Goal: Information Seeking & Learning: Check status

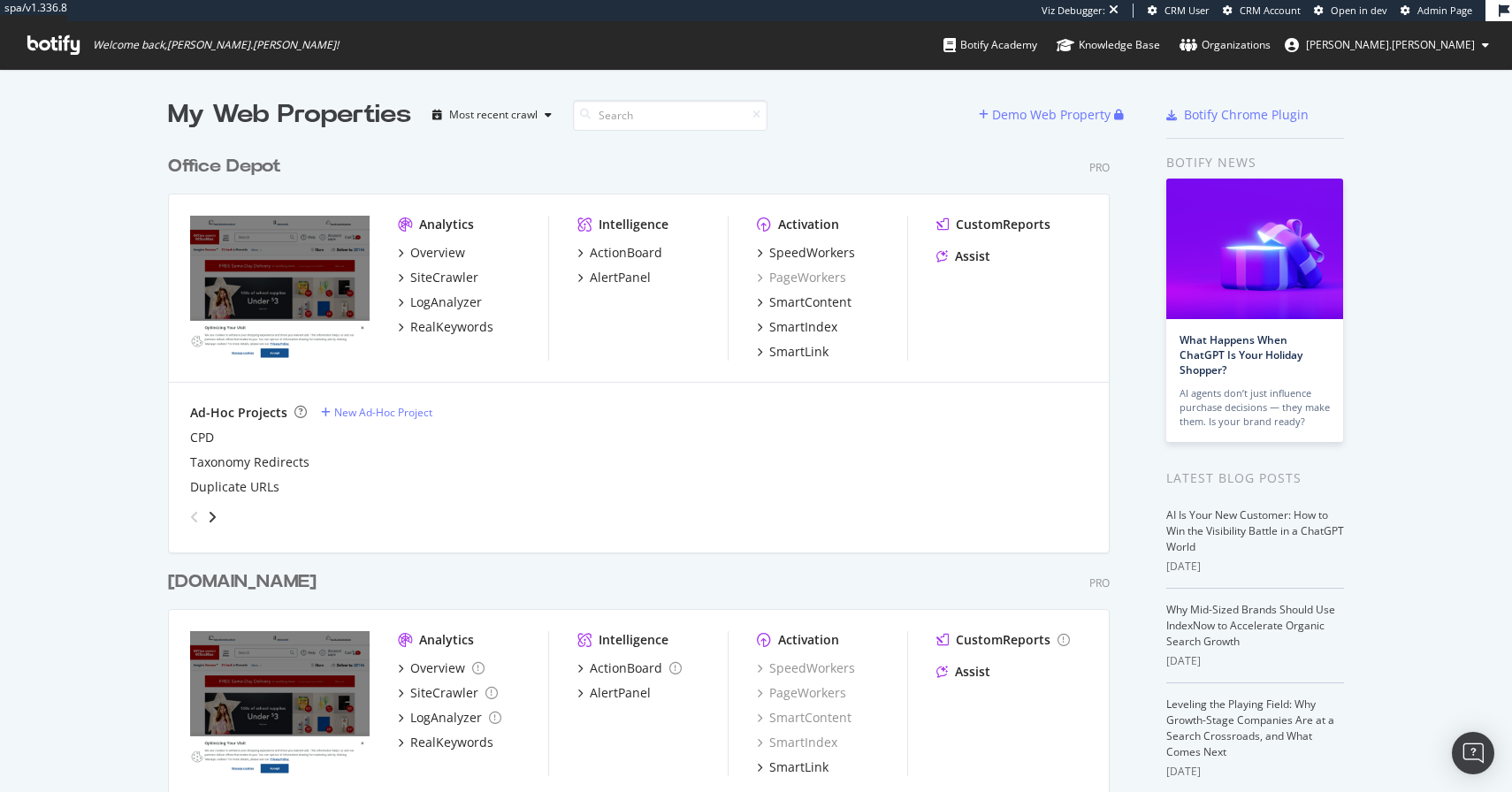
scroll to position [114, 0]
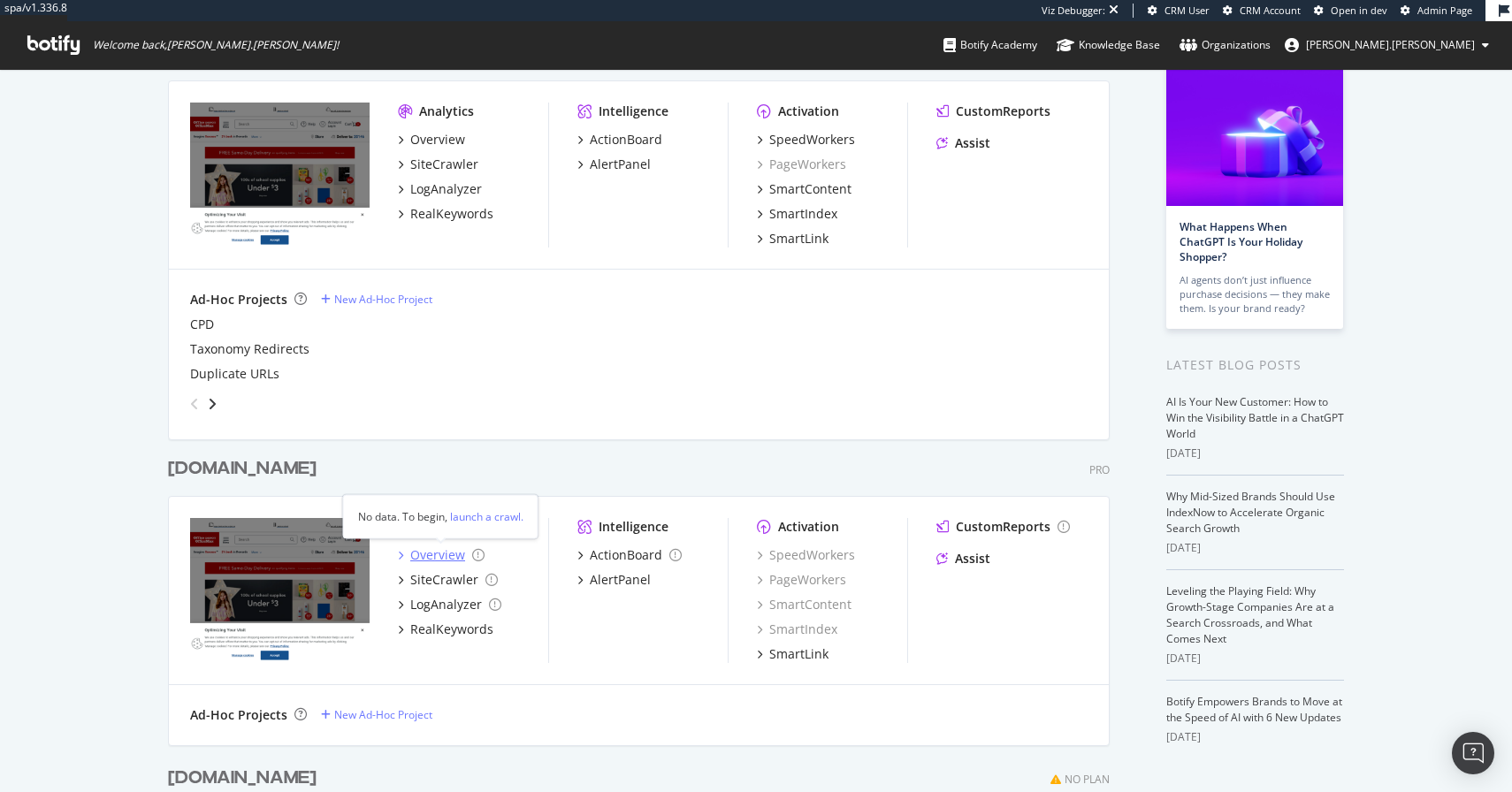
click at [432, 555] on div "Overview" at bounding box center [438, 555] width 55 height 18
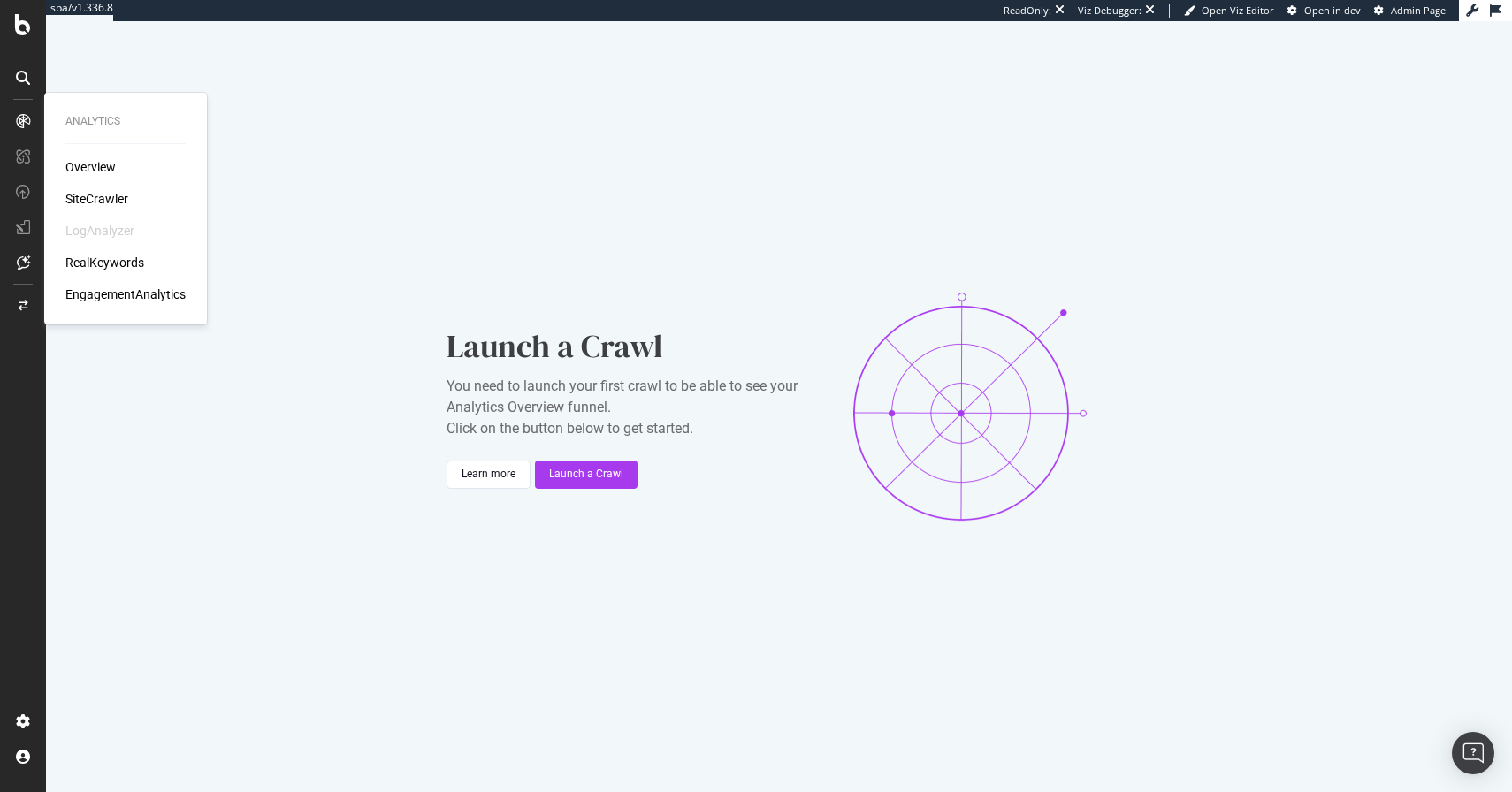
click at [95, 195] on div "SiteCrawler" at bounding box center [96, 198] width 62 height 18
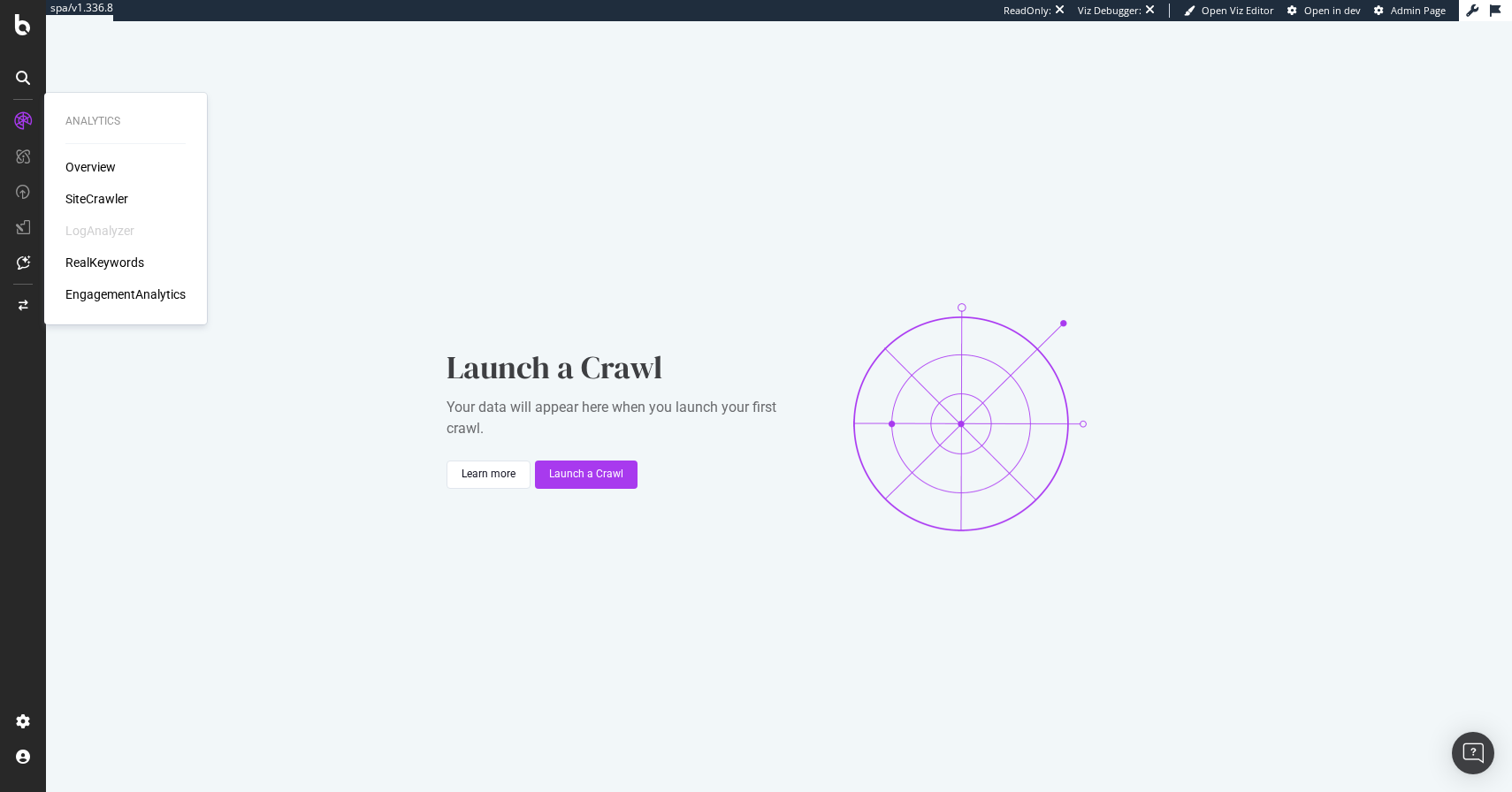
click at [79, 257] on div "RealKeywords" at bounding box center [104, 262] width 79 height 18
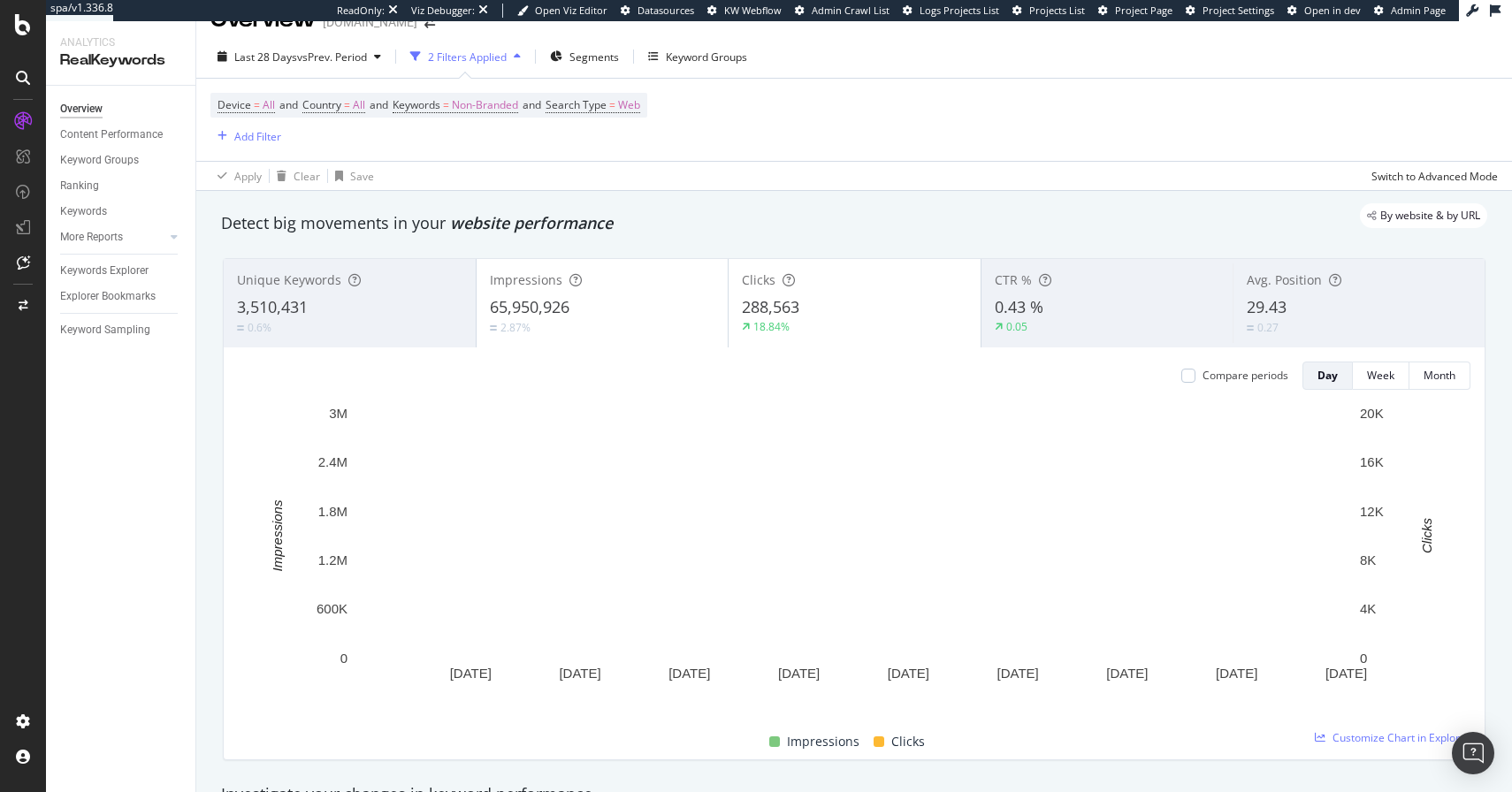
scroll to position [23, 0]
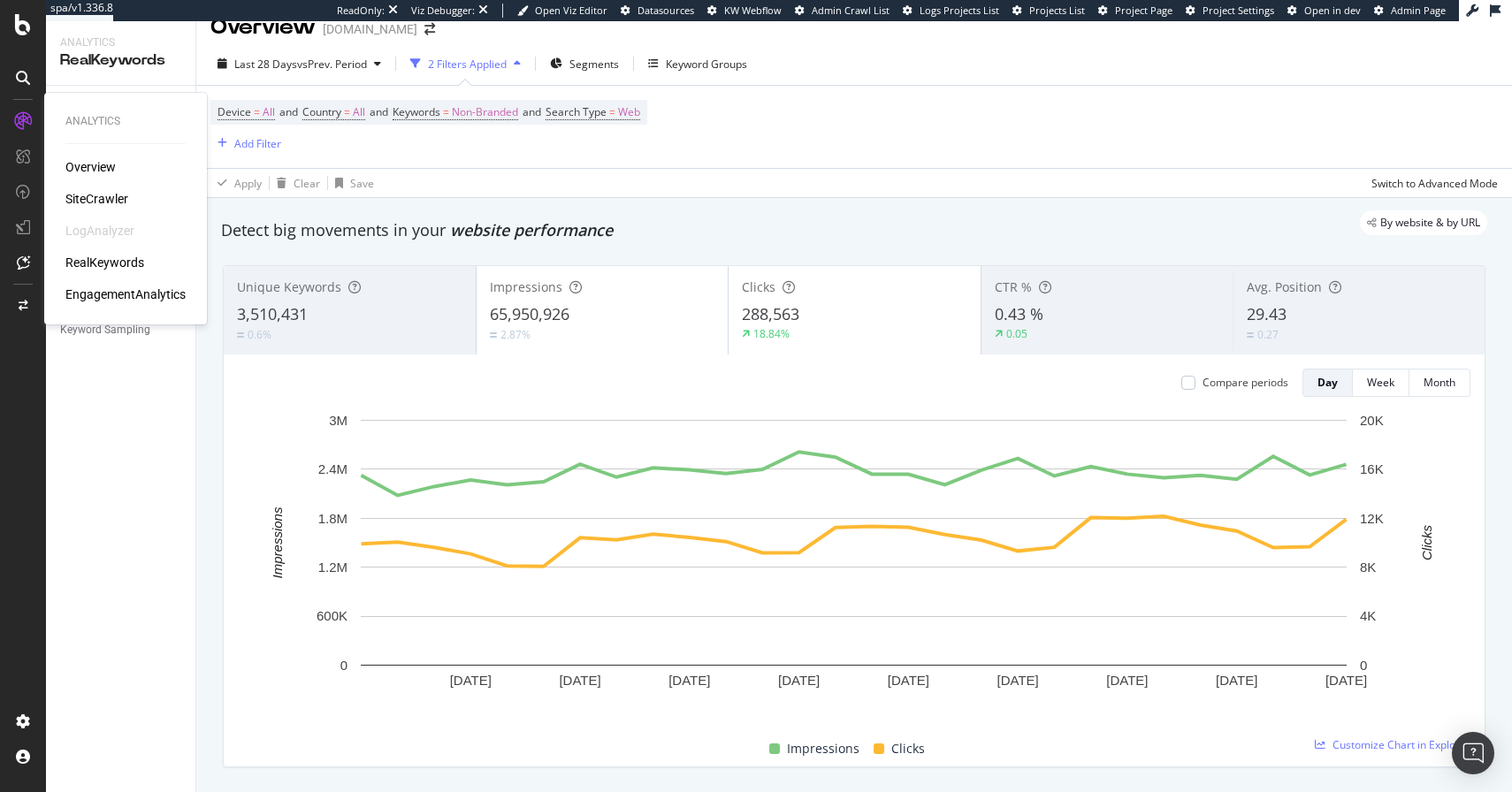
click at [103, 290] on div "EngagementAnalytics" at bounding box center [125, 294] width 120 height 18
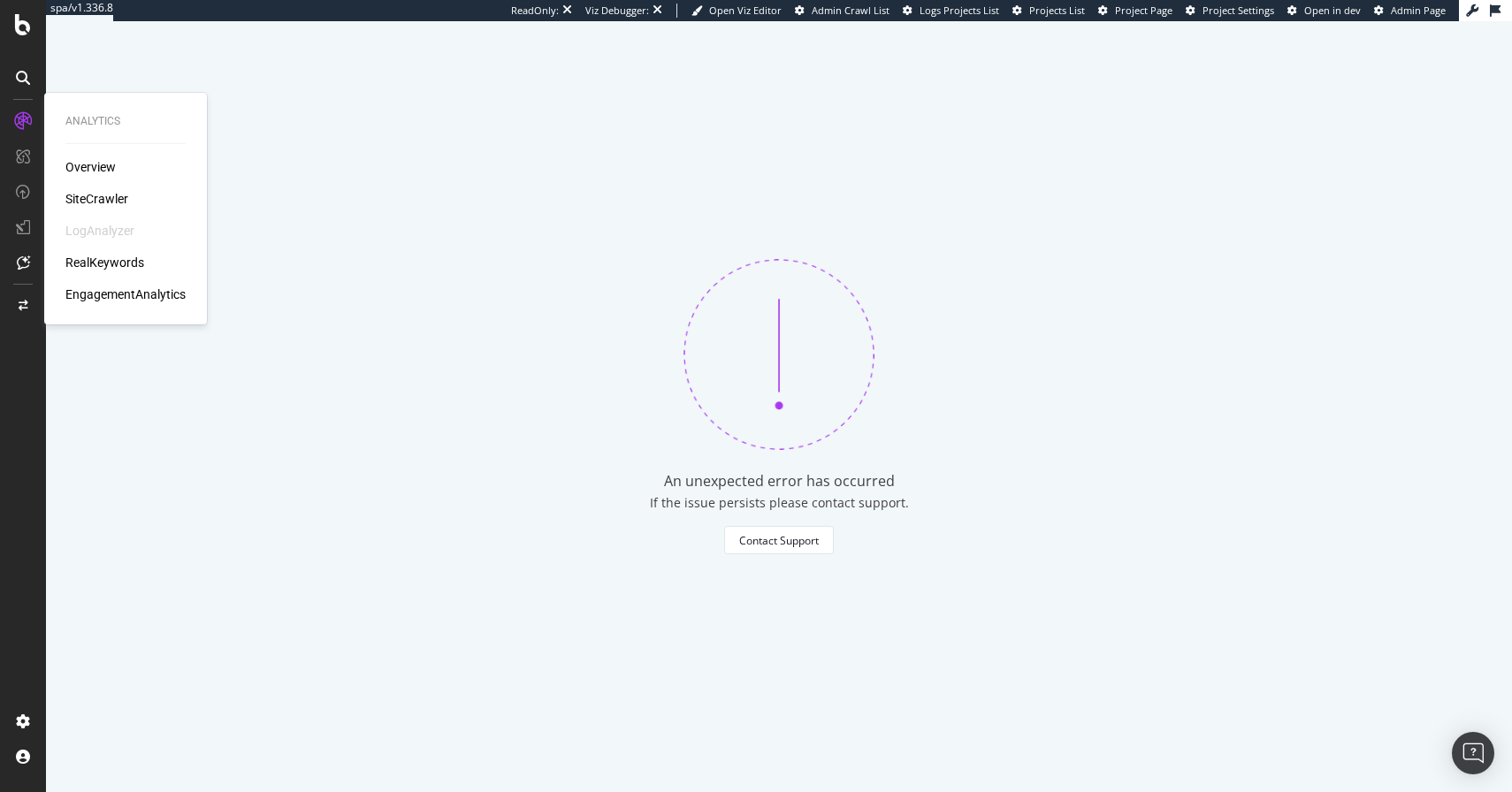
click at [119, 262] on div "RealKeywords" at bounding box center [104, 262] width 79 height 18
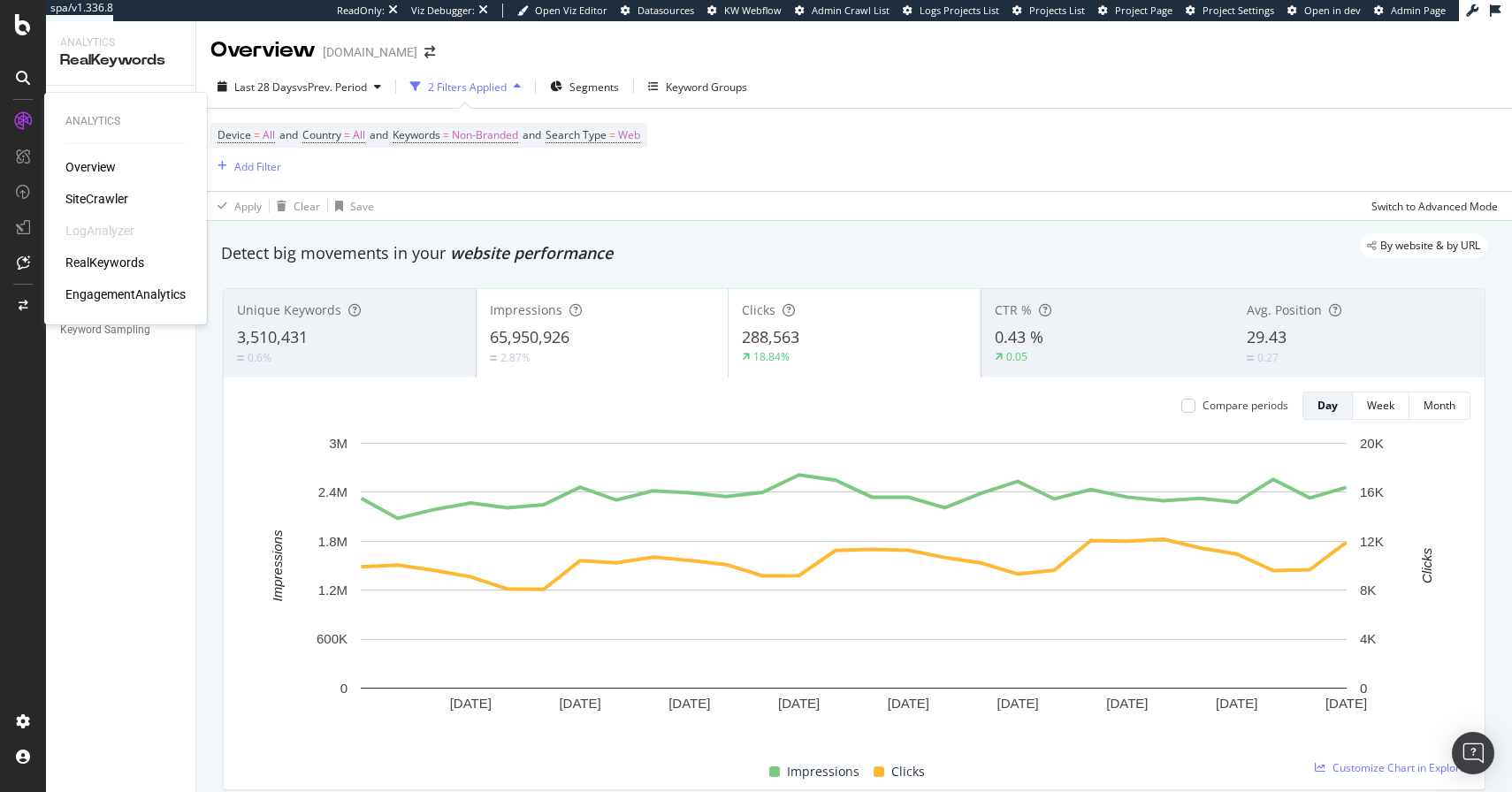
click at [102, 300] on div "EngagementAnalytics" at bounding box center [125, 294] width 120 height 18
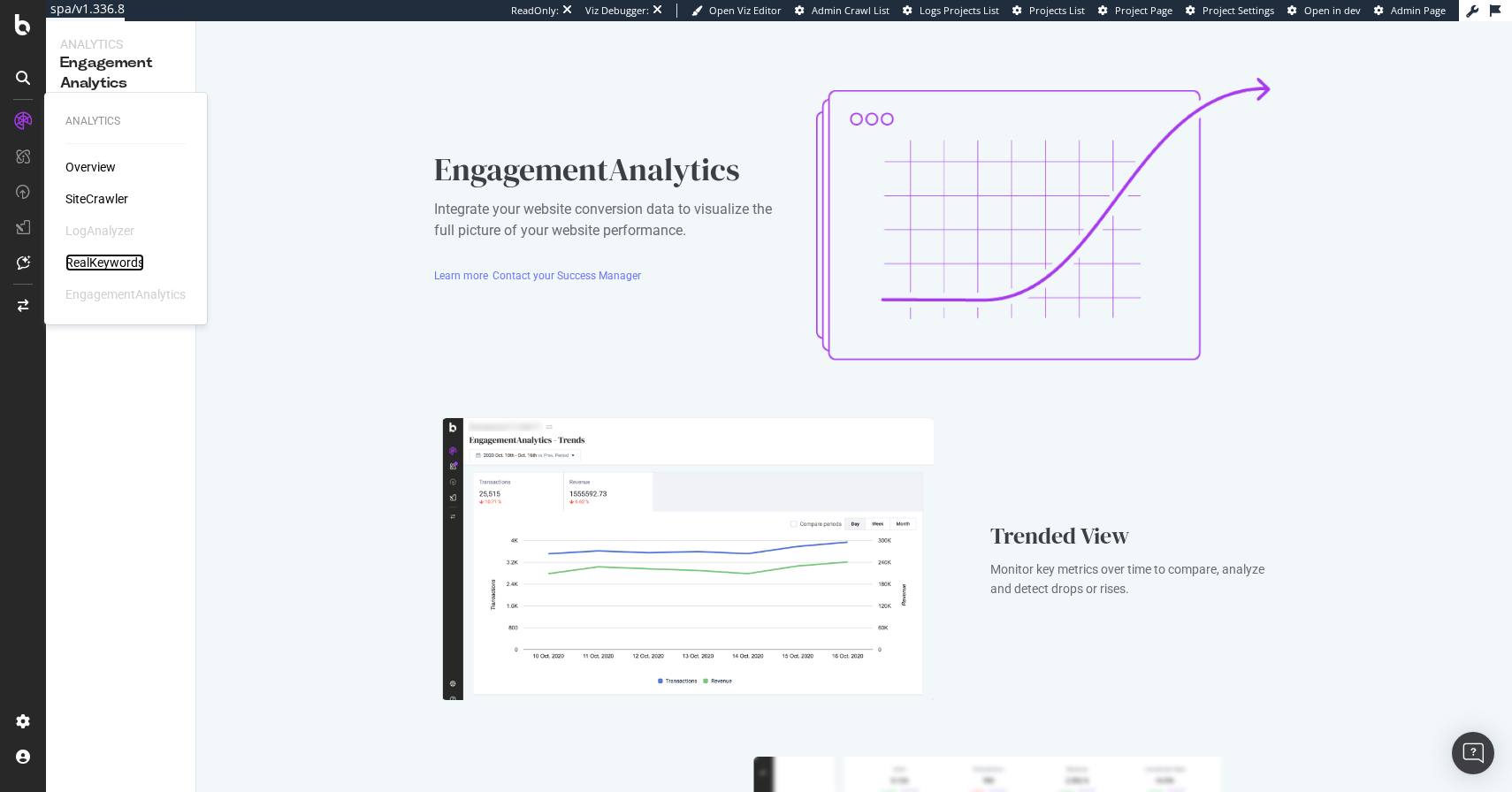
click at [89, 258] on div "RealKeywords" at bounding box center [104, 262] width 79 height 18
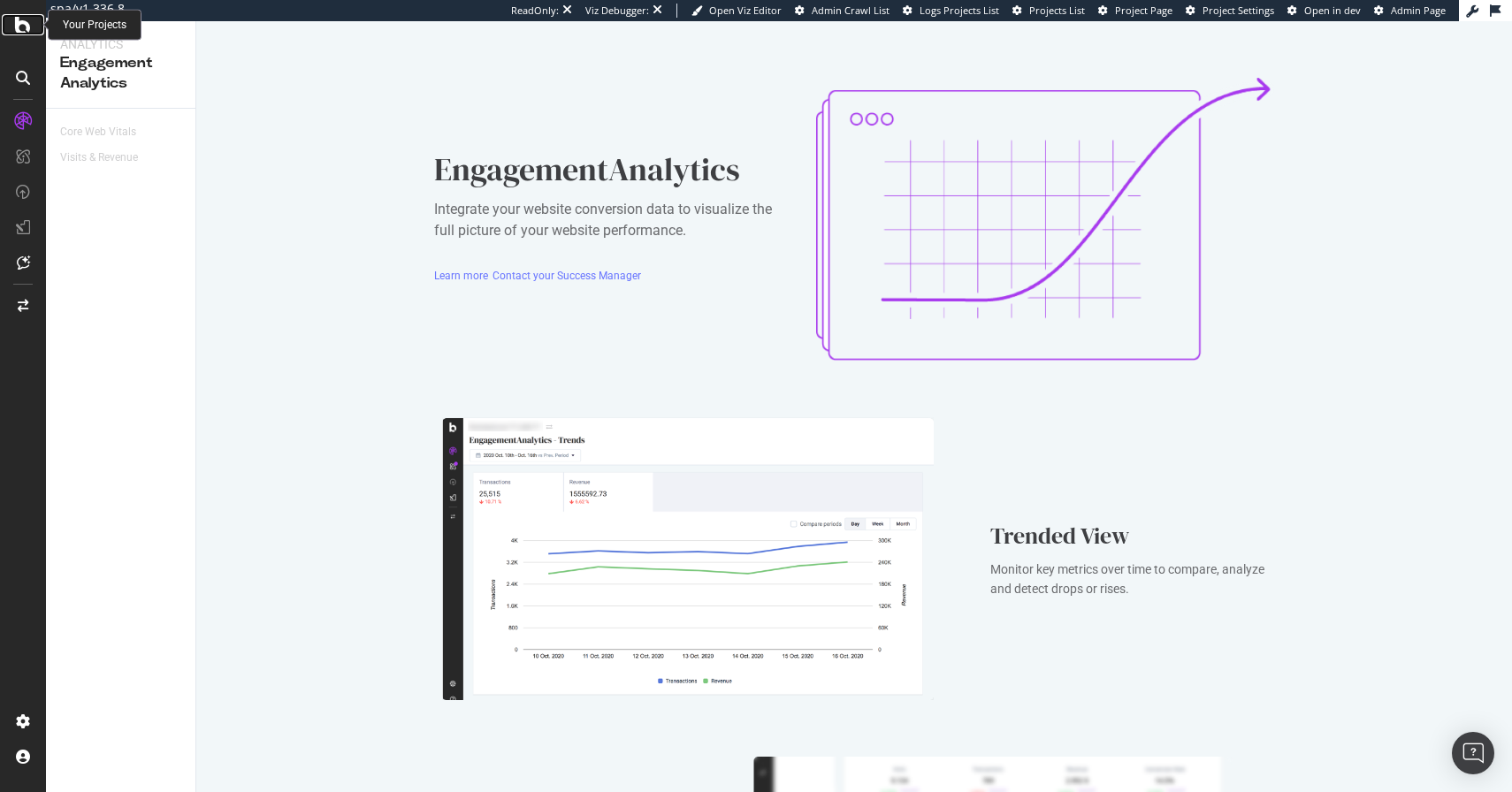
click at [26, 34] on icon at bounding box center [22, 24] width 16 height 21
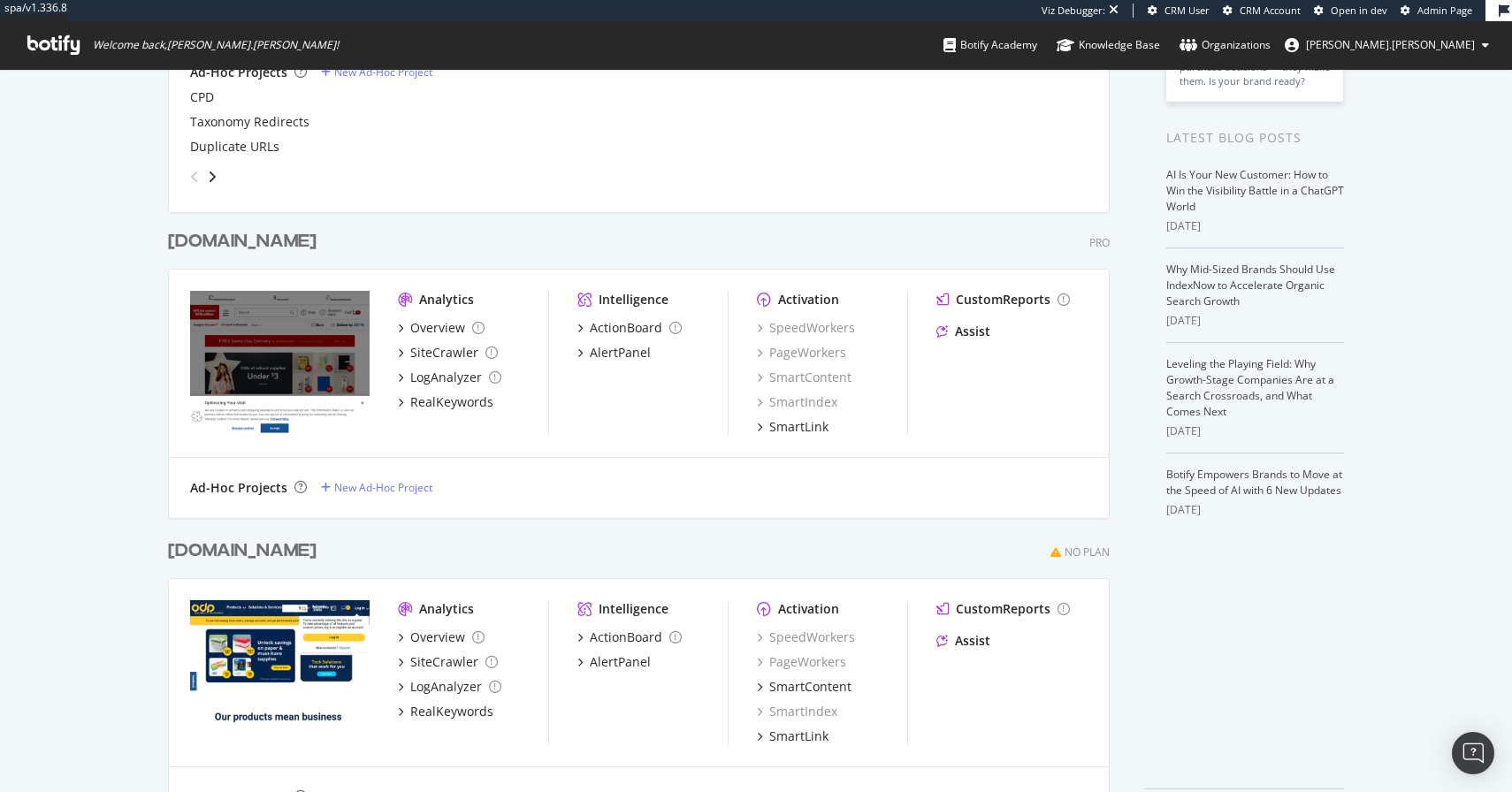
scroll to position [403, 0]
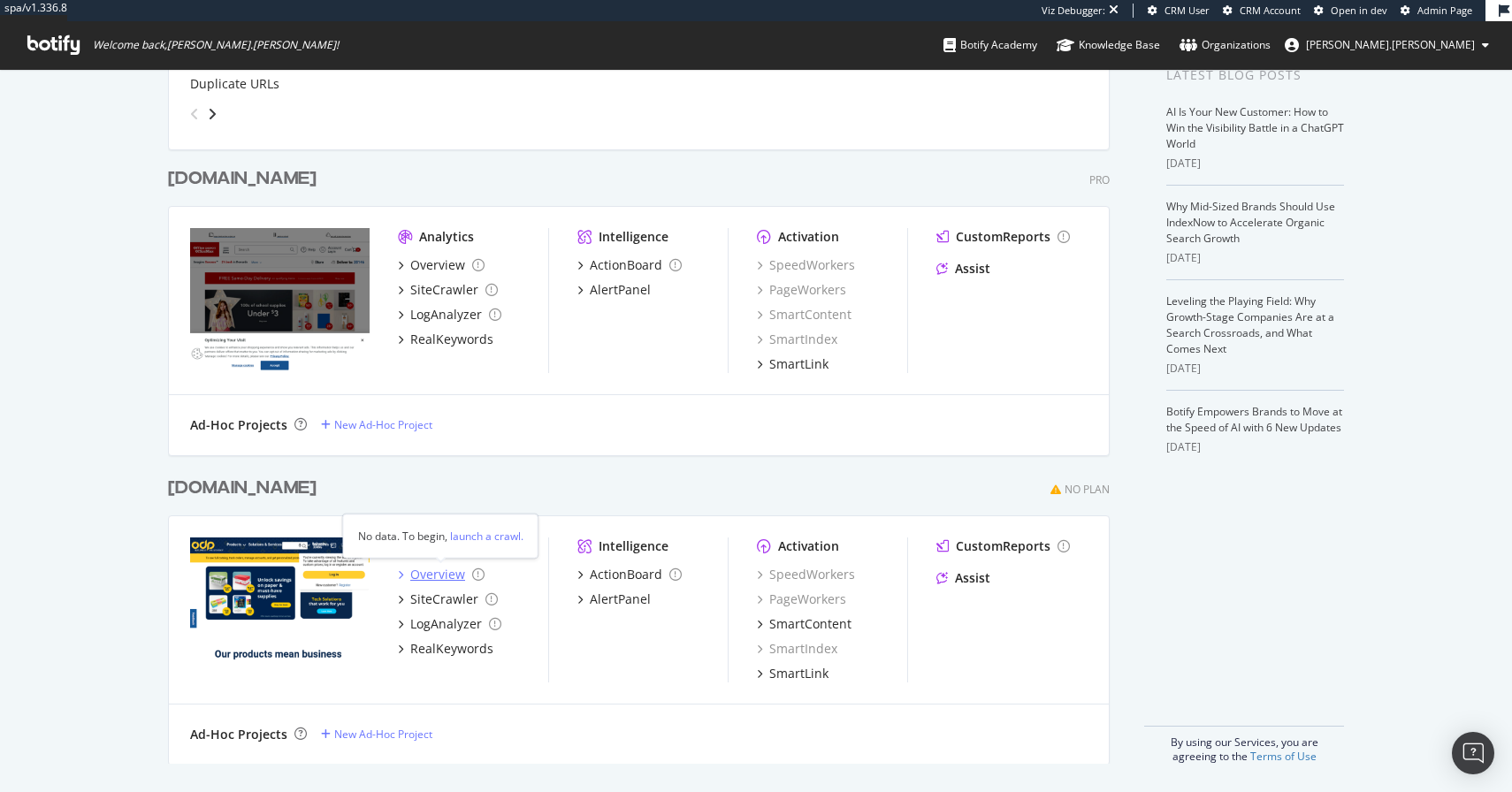
click at [440, 569] on div "Overview" at bounding box center [438, 574] width 55 height 18
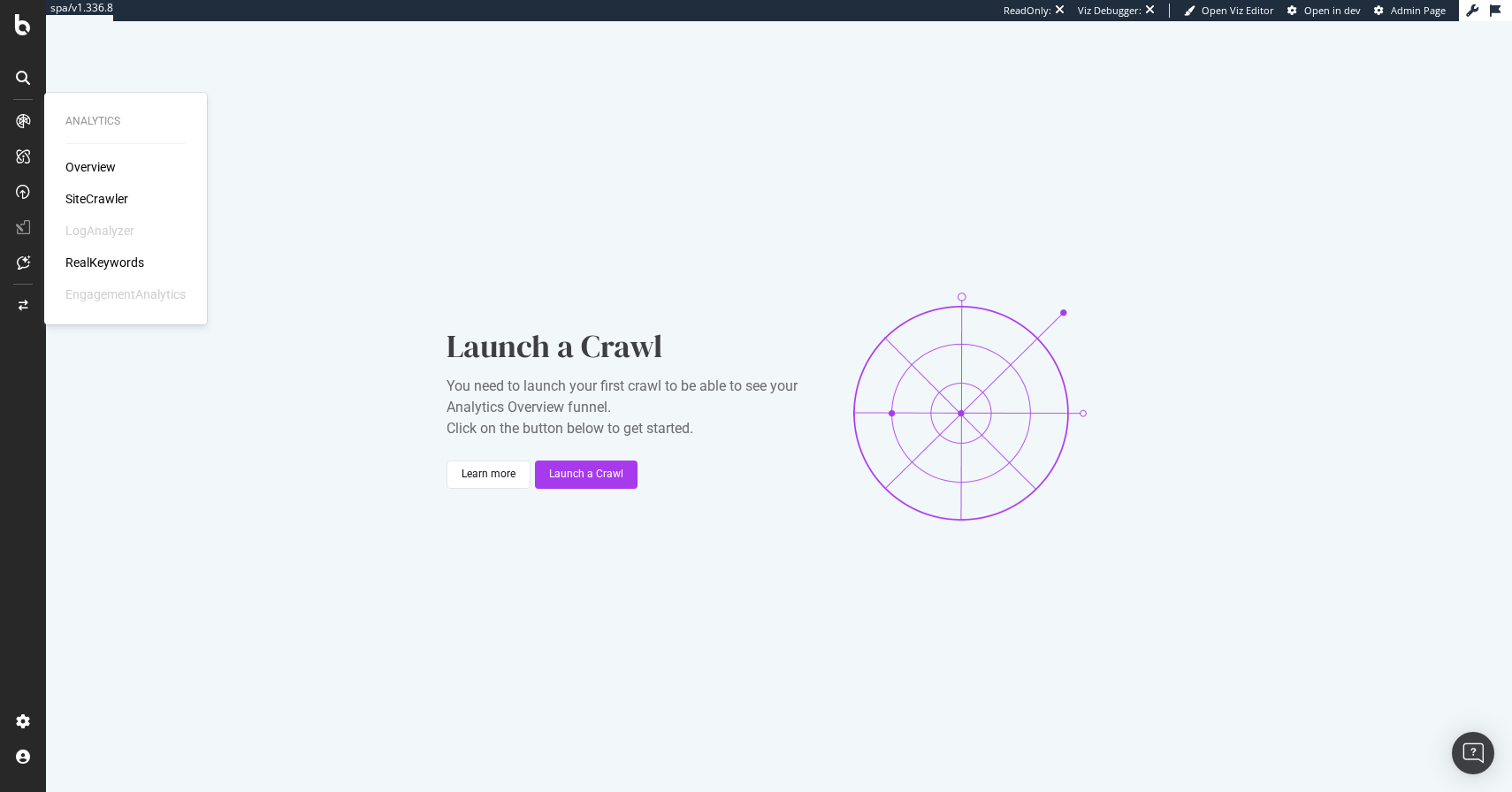
click at [111, 202] on div "SiteCrawler" at bounding box center [96, 198] width 62 height 18
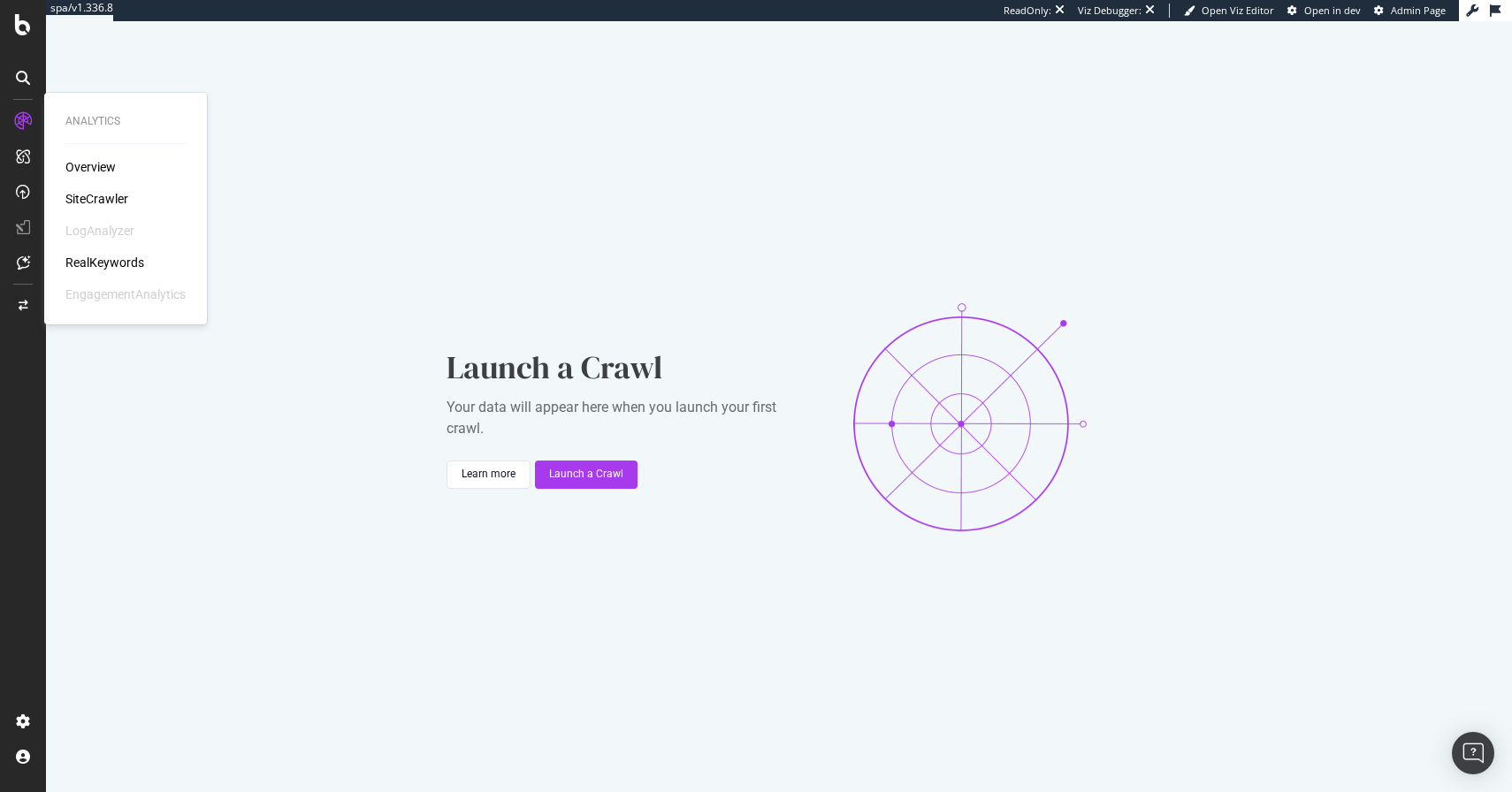
click at [112, 262] on div "RealKeywords" at bounding box center [104, 262] width 79 height 18
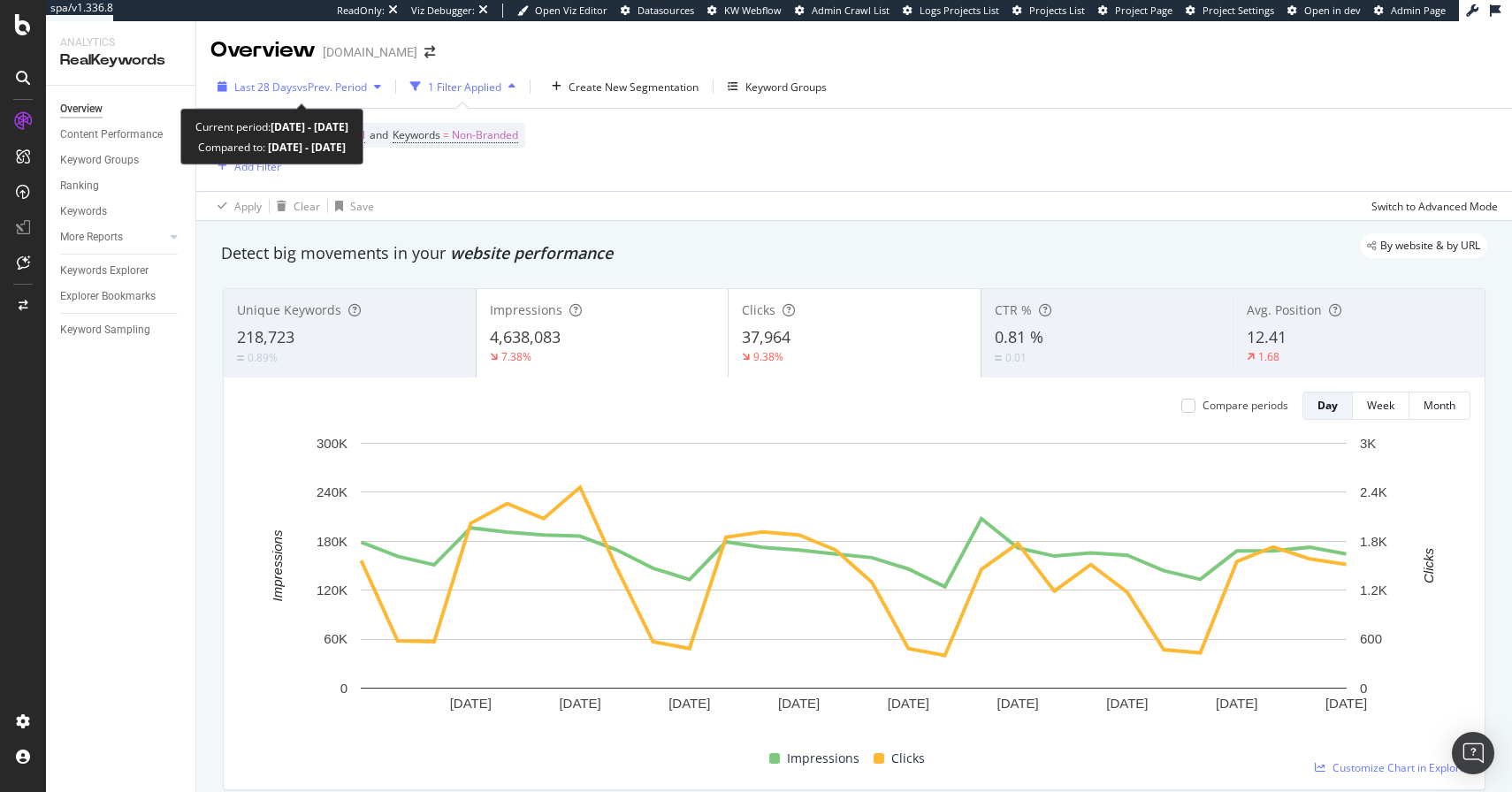
click at [330, 95] on div "Last 28 Days vs Prev. Period" at bounding box center [299, 87] width 178 height 26
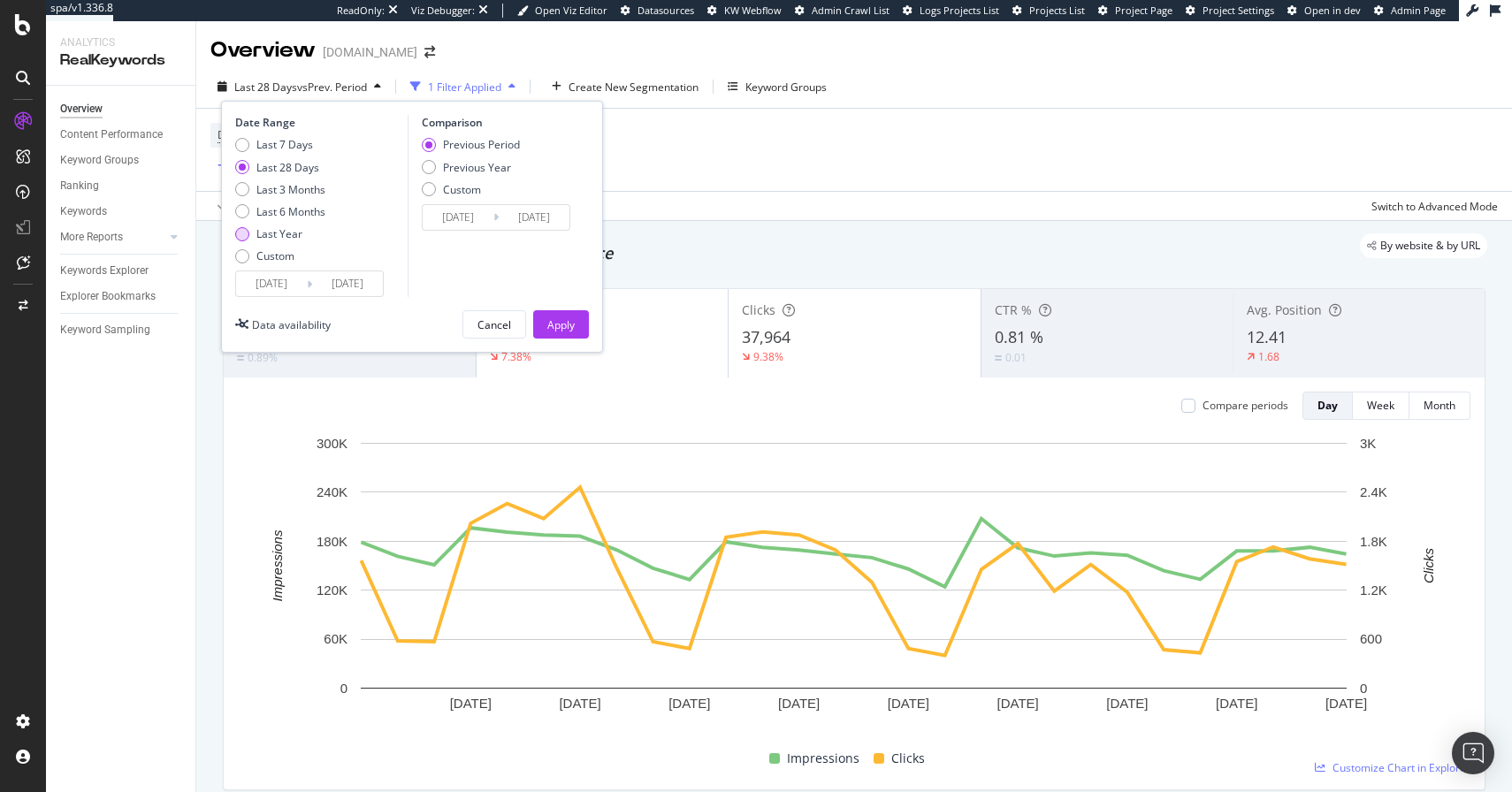
click at [272, 230] on div "Last Year" at bounding box center [278, 234] width 46 height 15
type input "[DATE]"
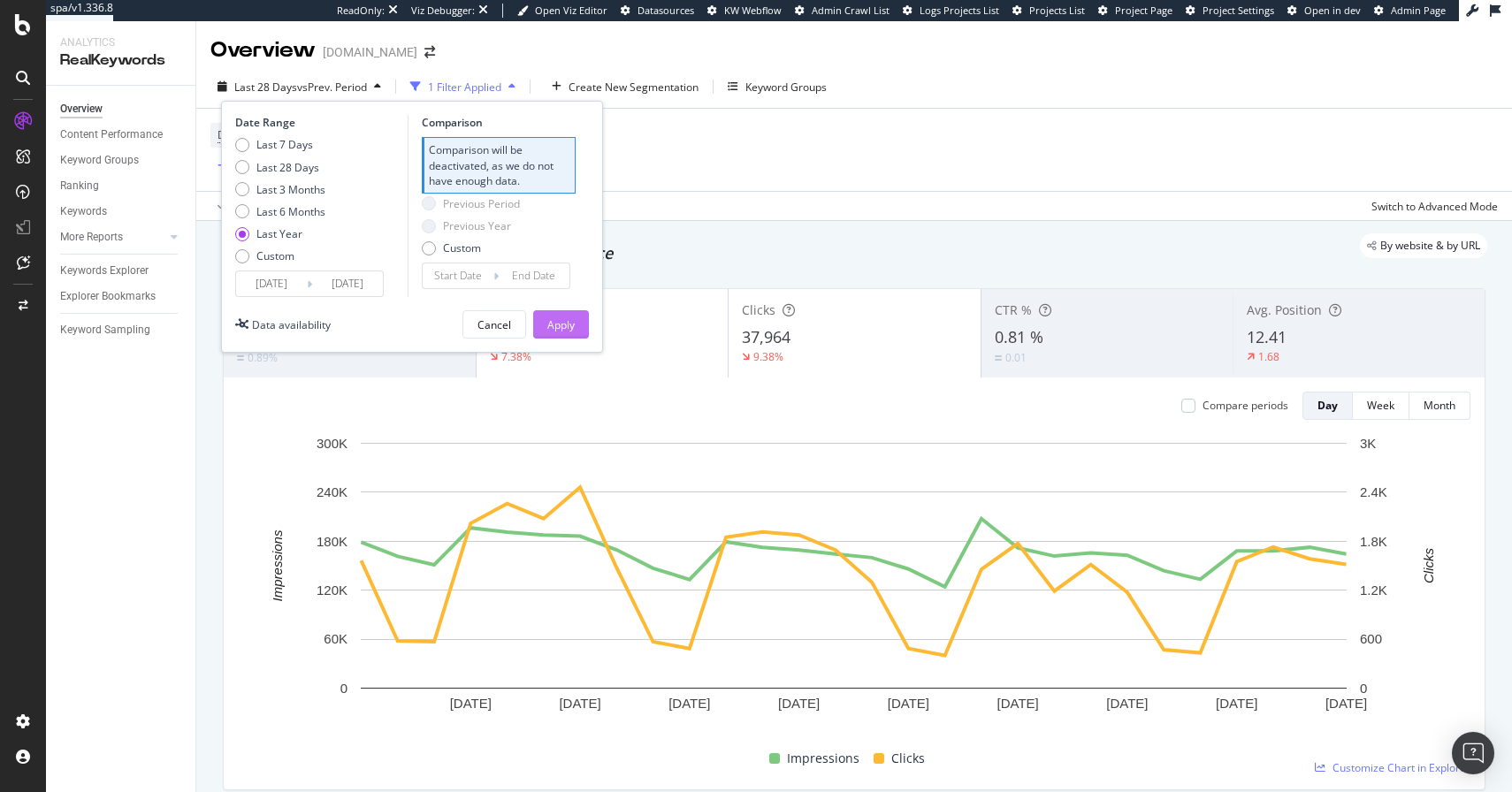
click at [548, 317] on div "Apply" at bounding box center [560, 325] width 27 height 15
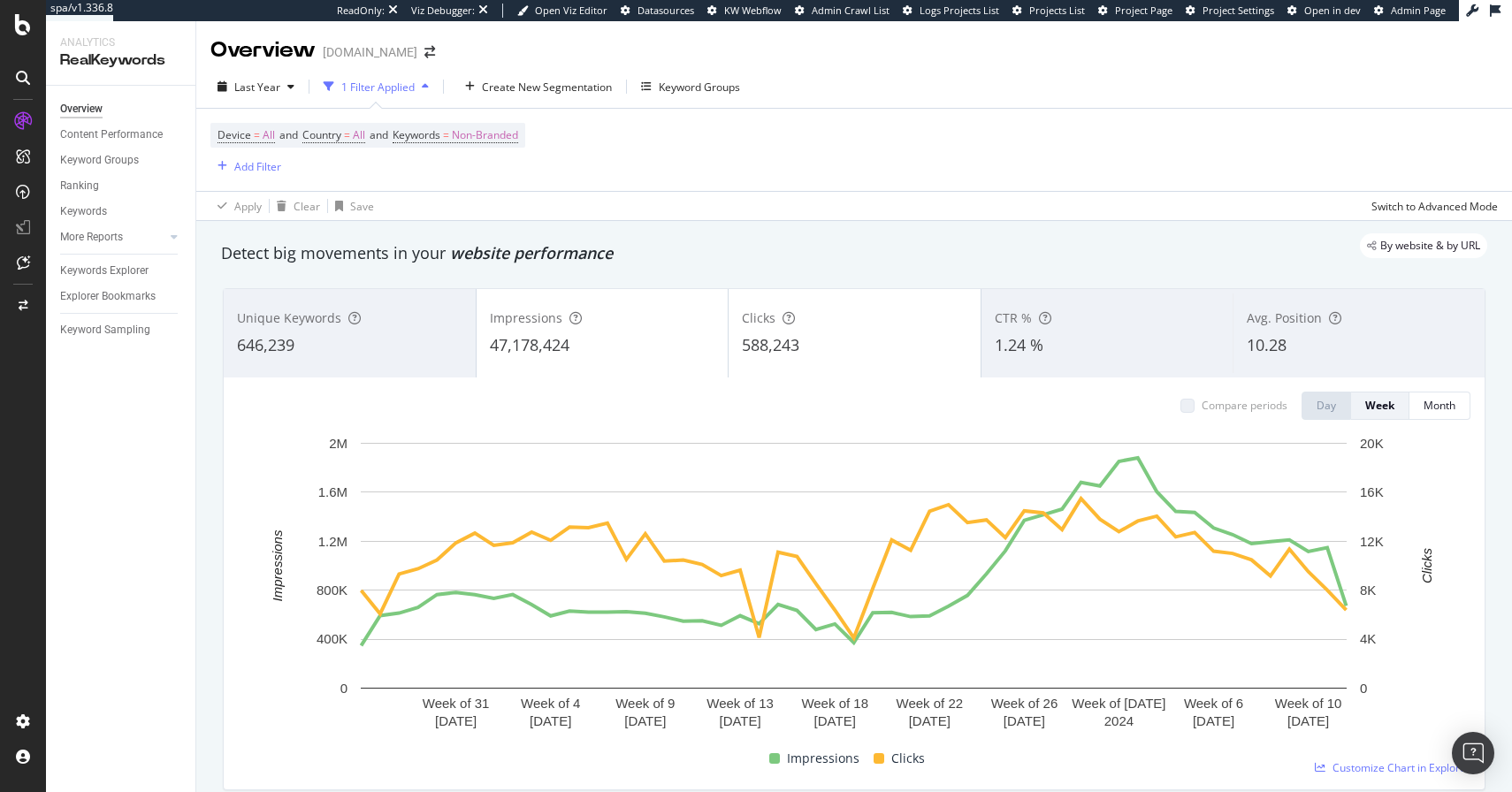
drag, startPoint x: 449, startPoint y: 48, endPoint x: 326, endPoint y: 49, distance: 123.0
click at [326, 49] on div "[DOMAIN_NAME]" at bounding box center [371, 52] width 95 height 18
copy div "[DOMAIN_NAME]"
